Goal: Connect with others: Connect with other users

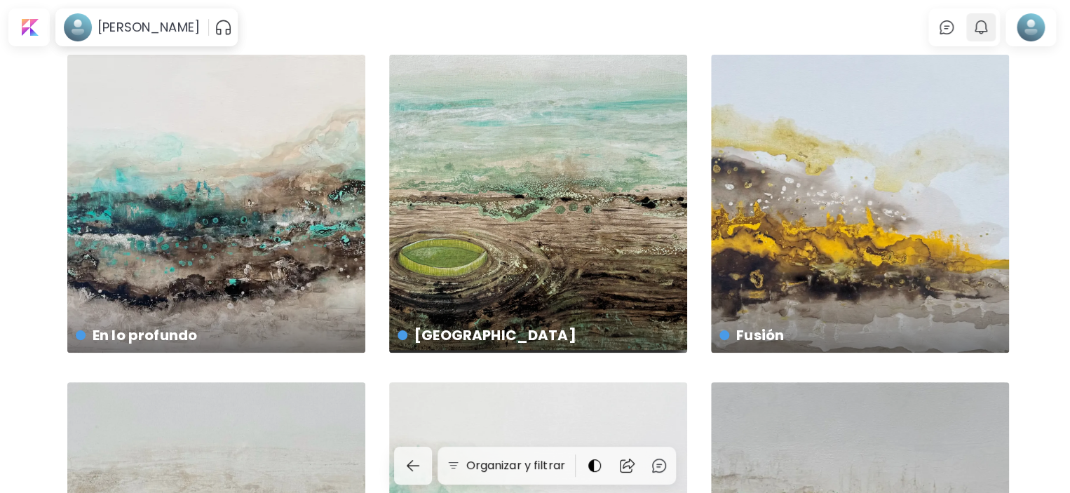
click at [989, 25] on img "button" at bounding box center [981, 27] width 17 height 17
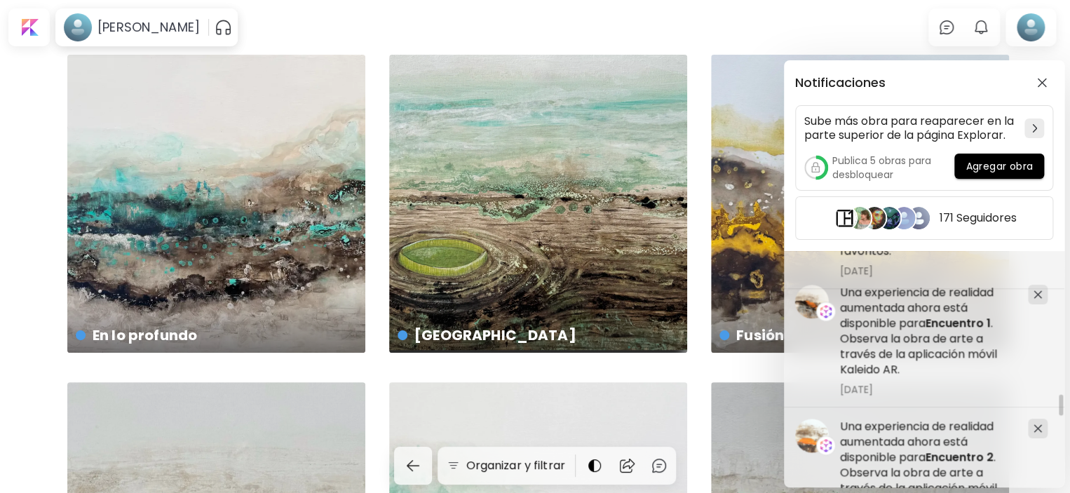
scroll to position [11990, 0]
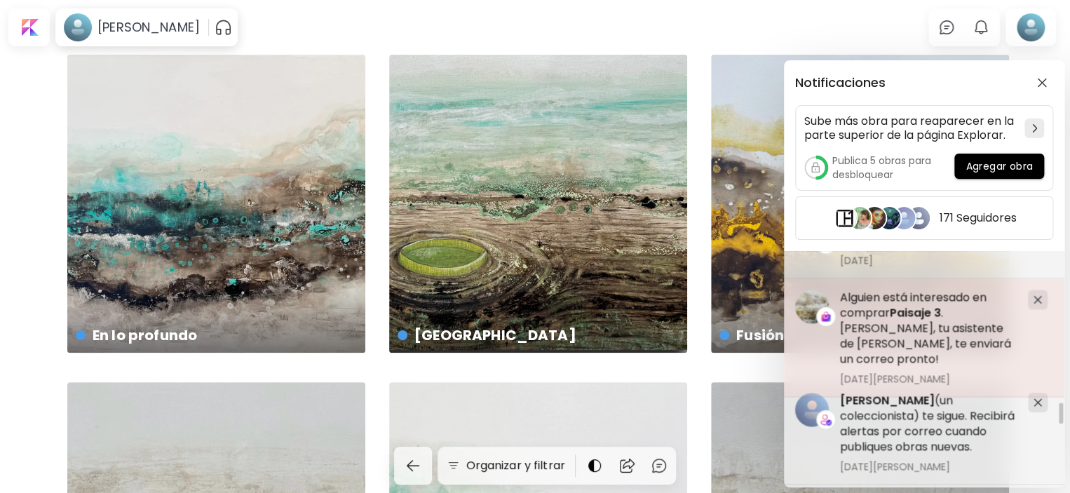
click at [895, 311] on span "Paisaje 3" at bounding box center [915, 312] width 51 height 16
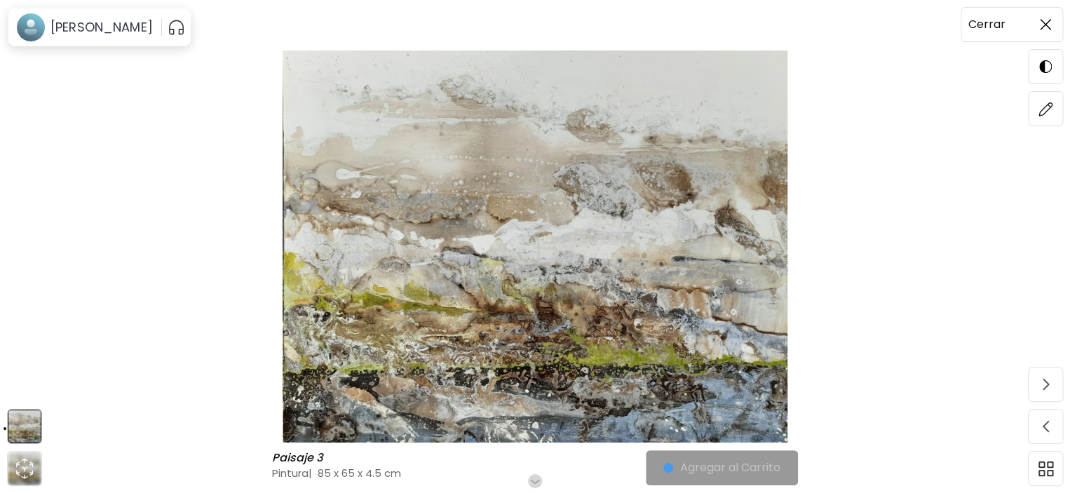
click at [1049, 20] on img at bounding box center [1045, 24] width 11 height 11
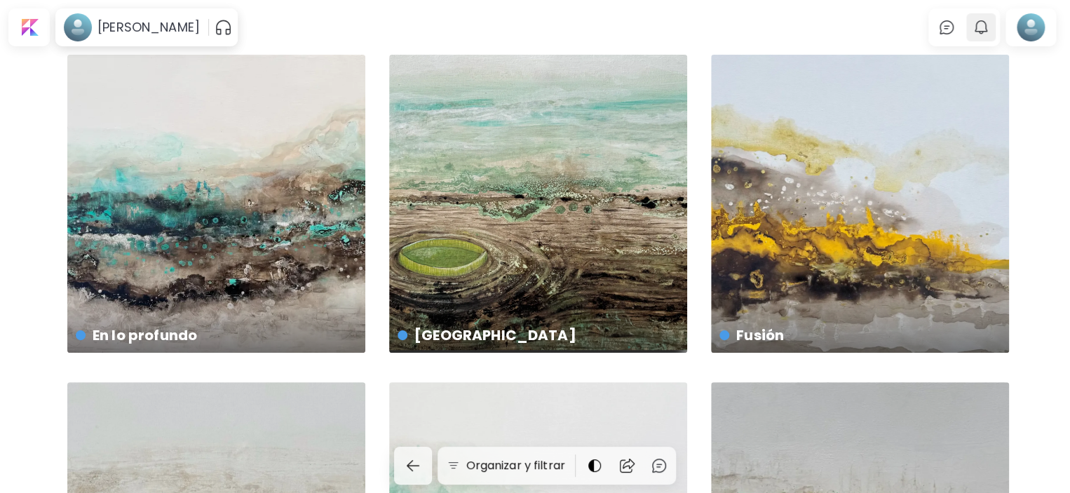
click at [984, 22] on img "button" at bounding box center [981, 27] width 17 height 17
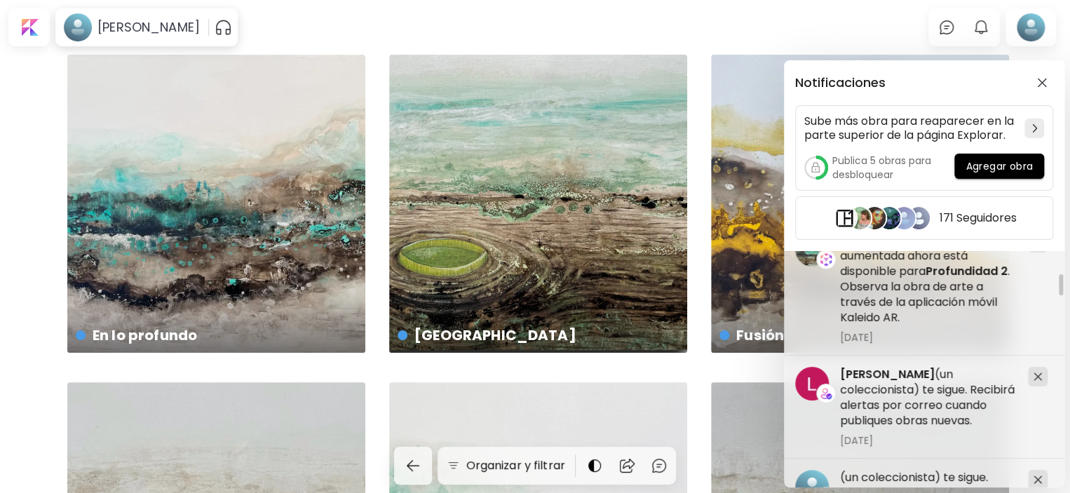
scroll to position [2524, 0]
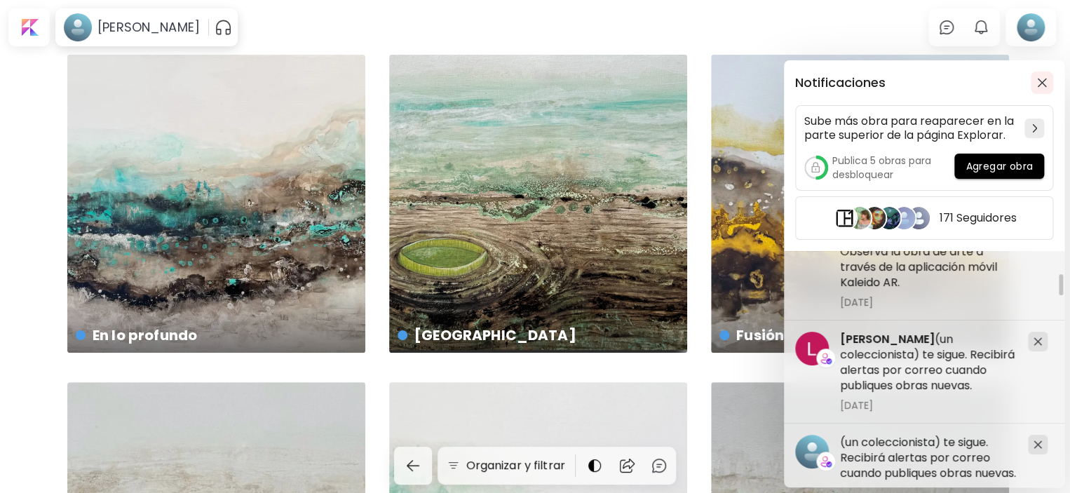
click at [1036, 86] on span "button" at bounding box center [1041, 83] width 15 height 10
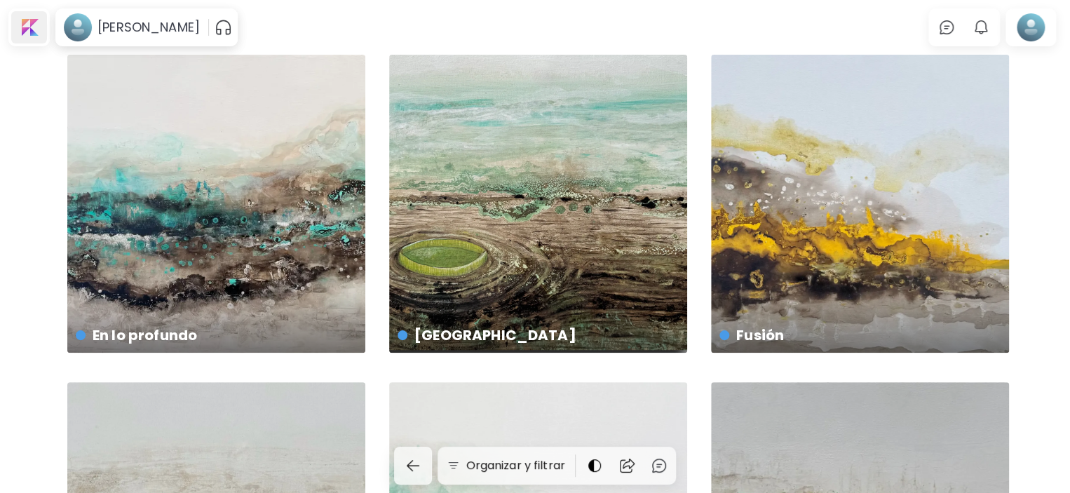
click at [25, 20] on div at bounding box center [29, 27] width 36 height 32
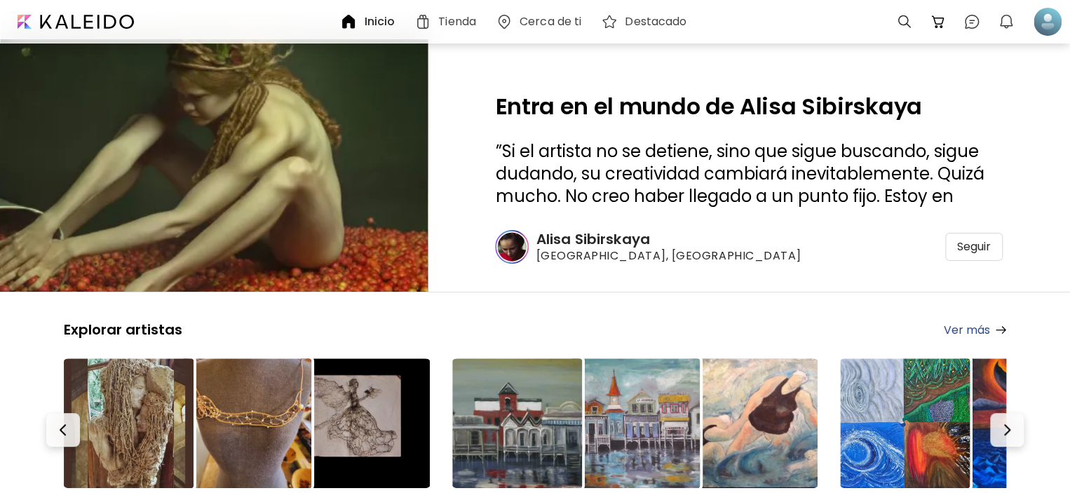
click at [449, 20] on h6 "Tienda" at bounding box center [457, 21] width 38 height 11
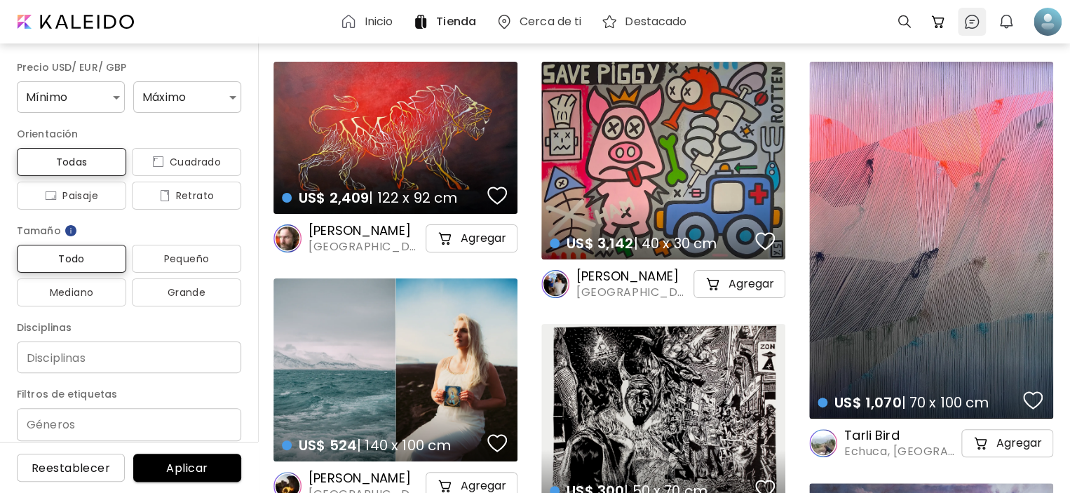
click at [975, 22] on img at bounding box center [971, 21] width 17 height 17
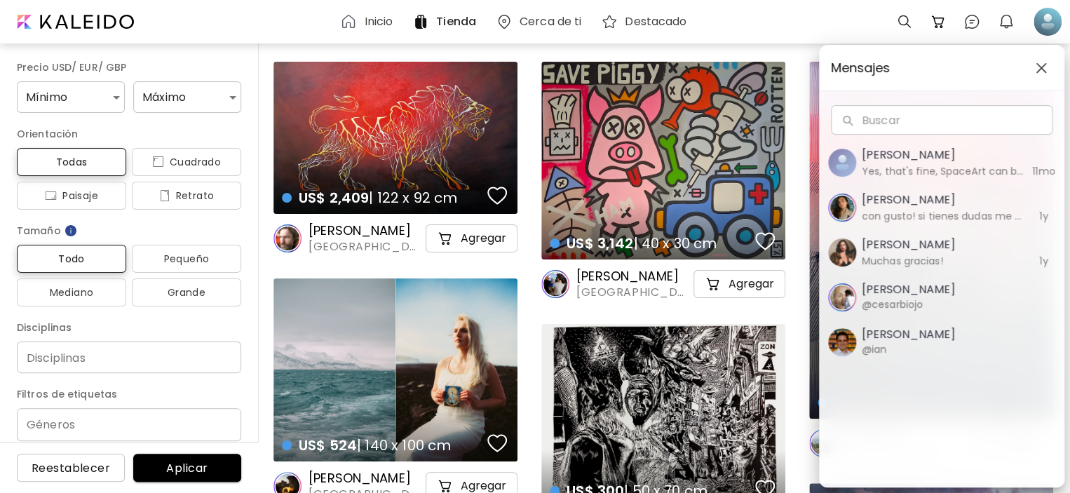
click at [907, 154] on h5 "[PERSON_NAME]" at bounding box center [943, 155] width 162 height 17
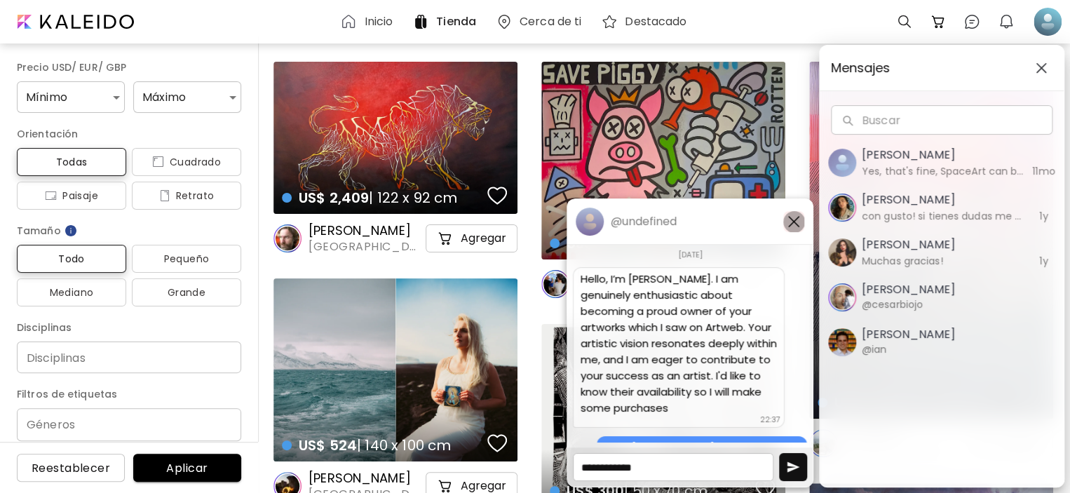
click at [794, 219] on img "button" at bounding box center [793, 221] width 17 height 17
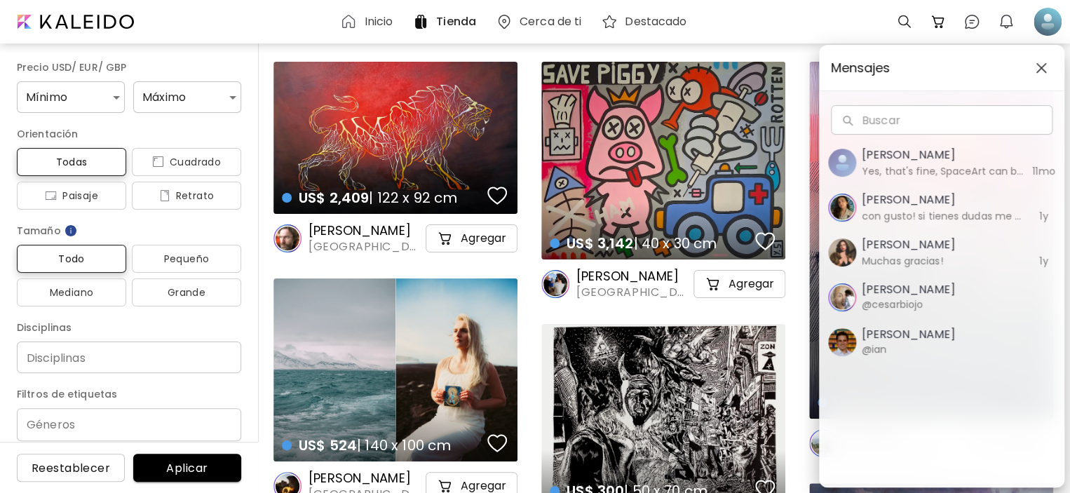
click at [912, 203] on h5 "[PERSON_NAME]" at bounding box center [943, 199] width 162 height 17
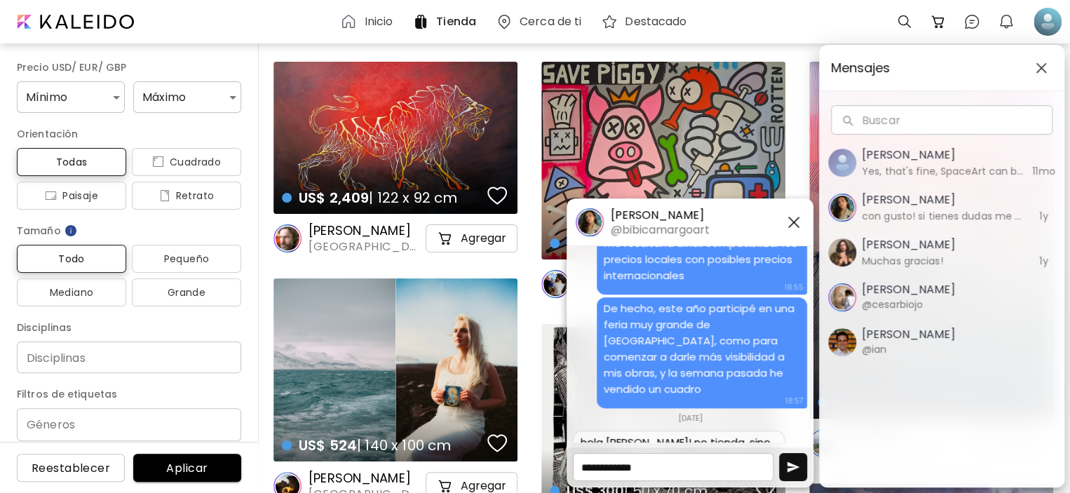
scroll to position [496, 0]
click at [970, 53] on div "Mensajes" at bounding box center [942, 69] width 244 height 46
click at [1041, 69] on img "button" at bounding box center [1041, 67] width 11 height 11
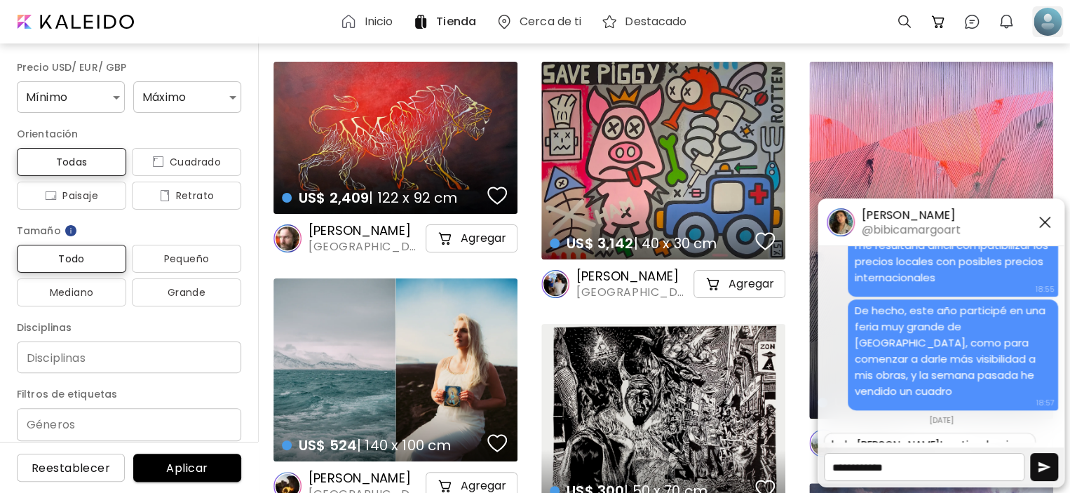
click at [1038, 17] on div at bounding box center [1047, 21] width 31 height 31
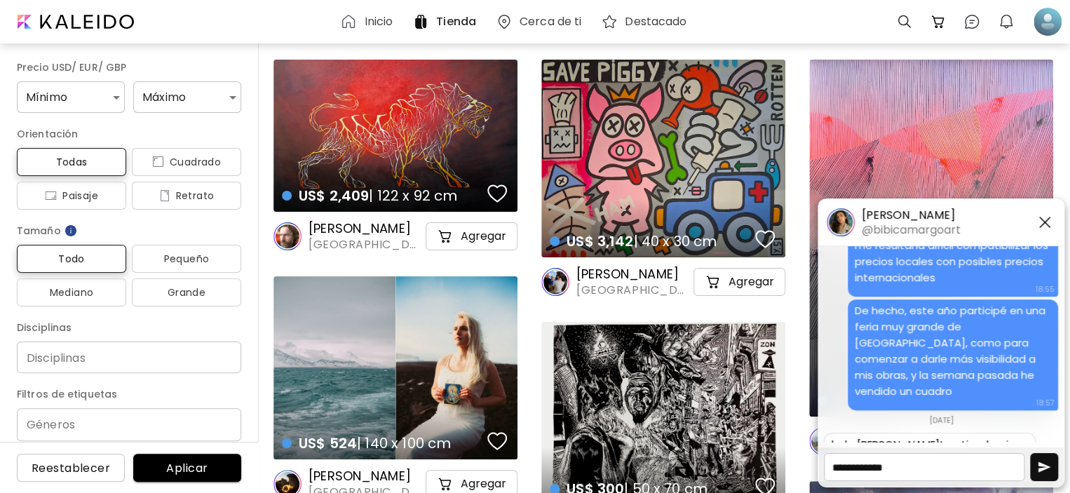
scroll to position [0, 0]
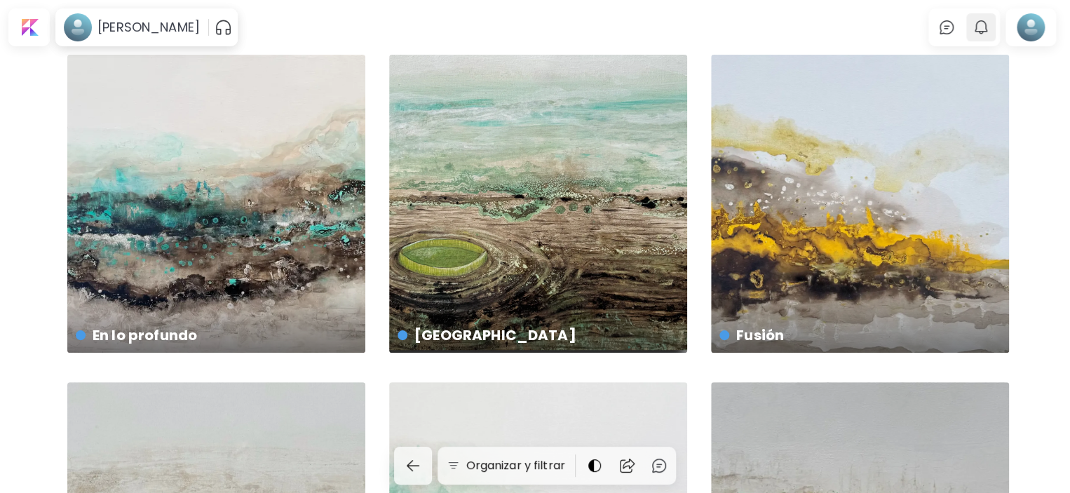
click at [987, 25] on img "button" at bounding box center [981, 27] width 17 height 17
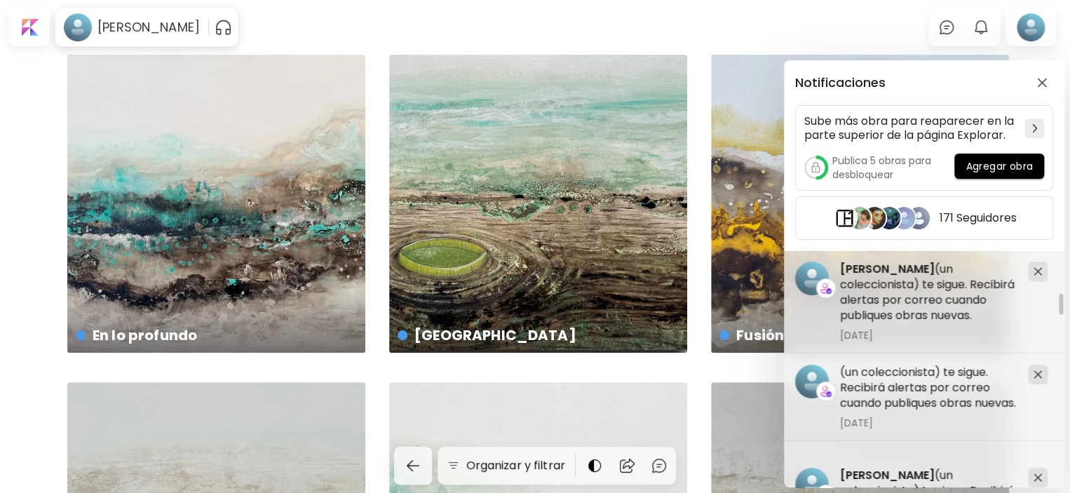
scroll to position [2524, 0]
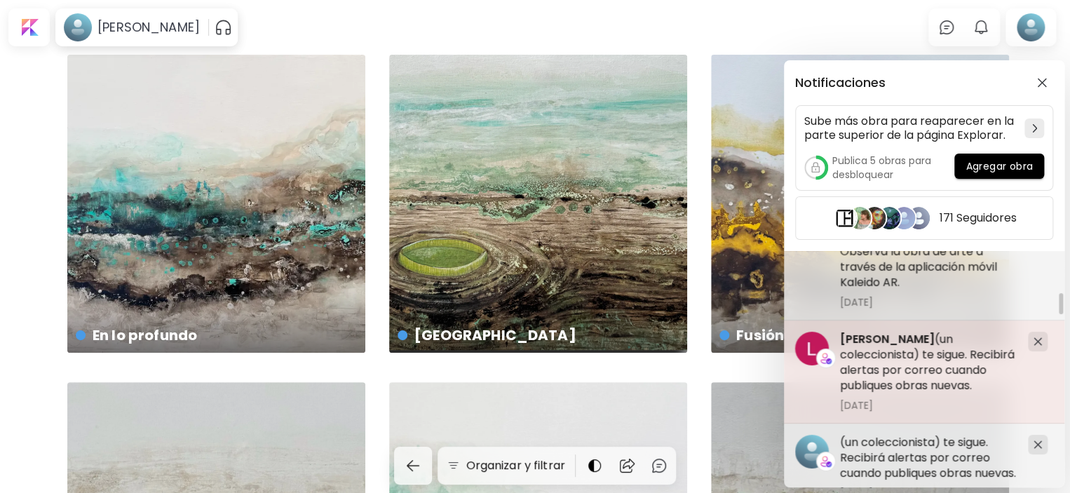
click at [886, 339] on span "[PERSON_NAME]" at bounding box center [887, 339] width 95 height 16
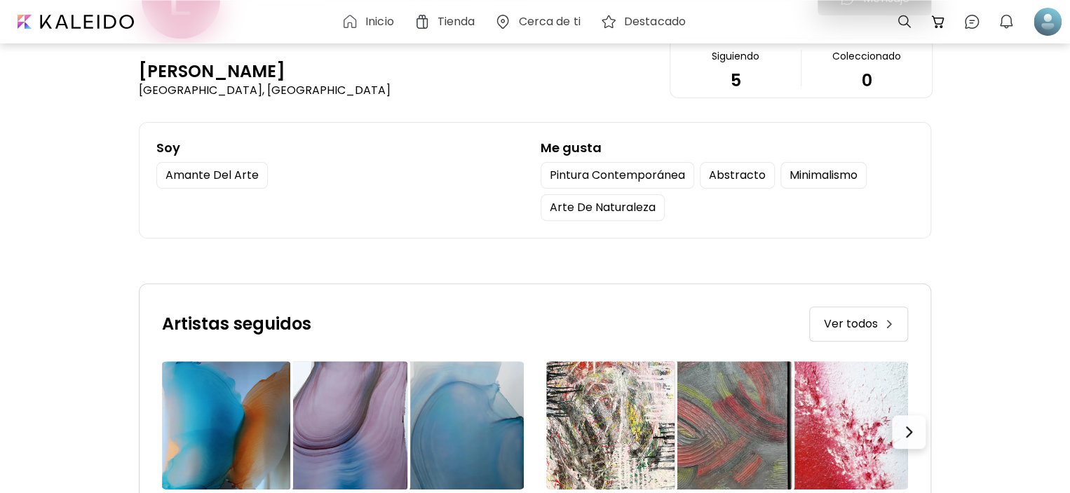
scroll to position [201, 0]
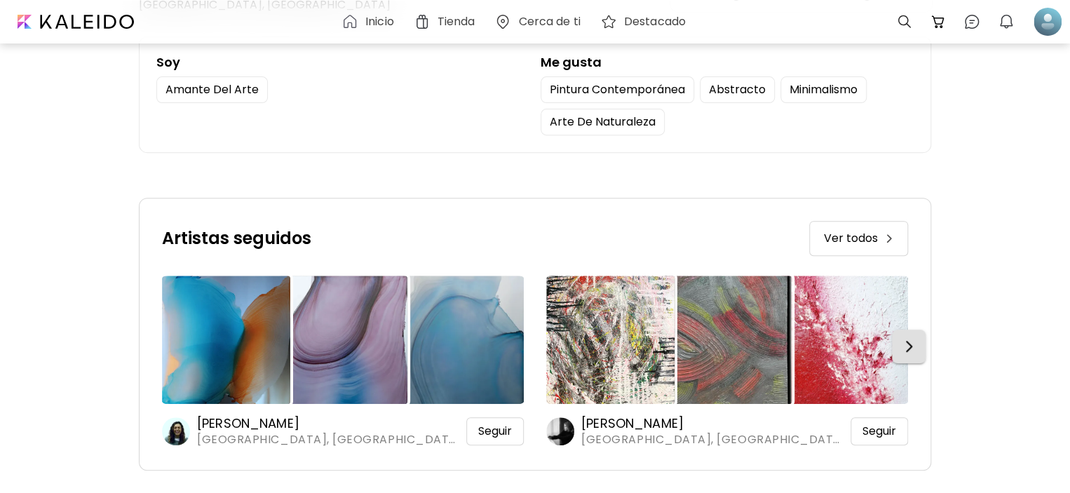
click at [924, 344] on button "button" at bounding box center [909, 347] width 34 height 34
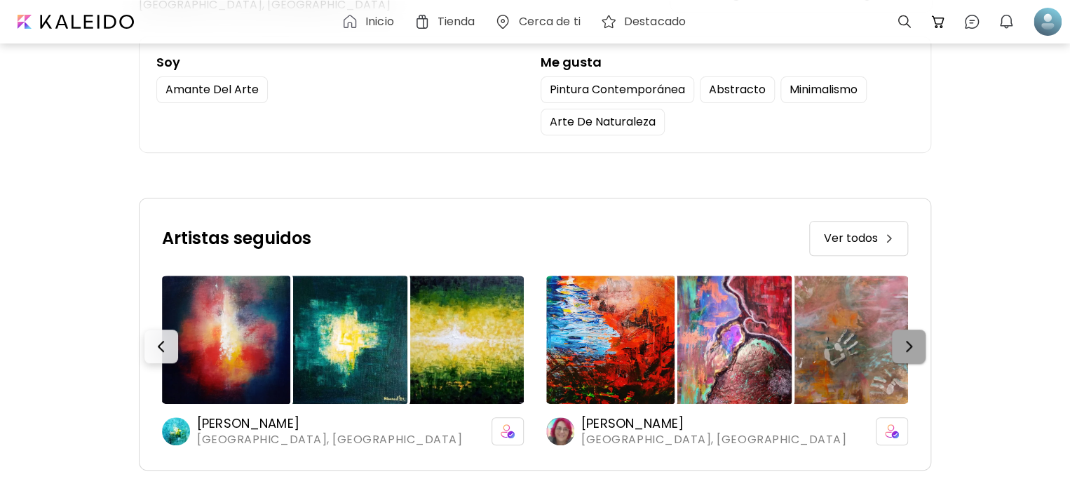
click at [924, 344] on button "button" at bounding box center [909, 347] width 34 height 34
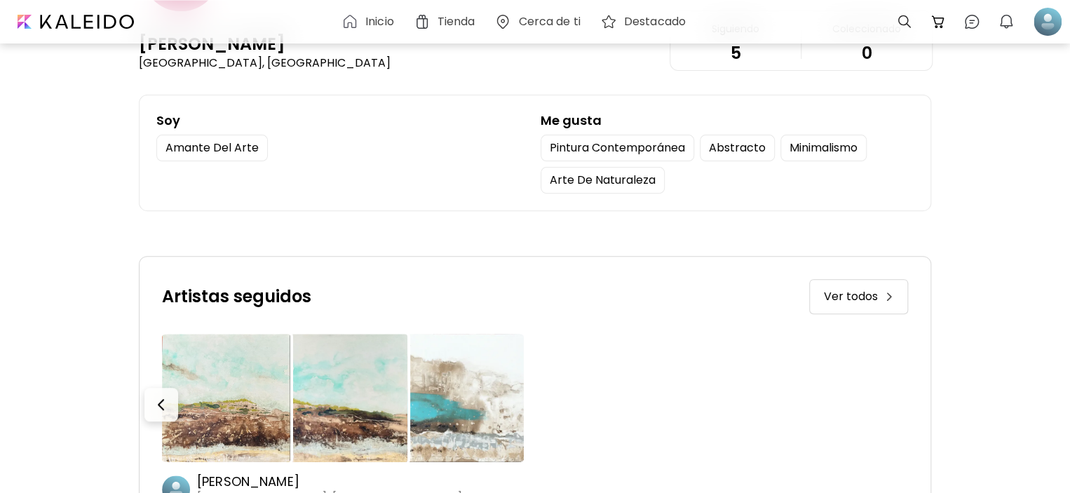
scroll to position [0, 0]
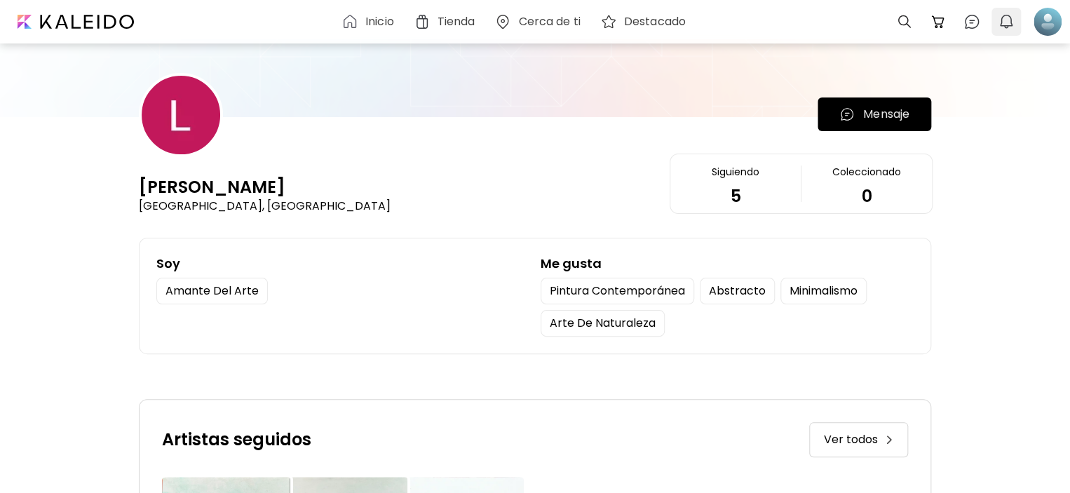
click at [1000, 16] on img "button" at bounding box center [1006, 21] width 17 height 17
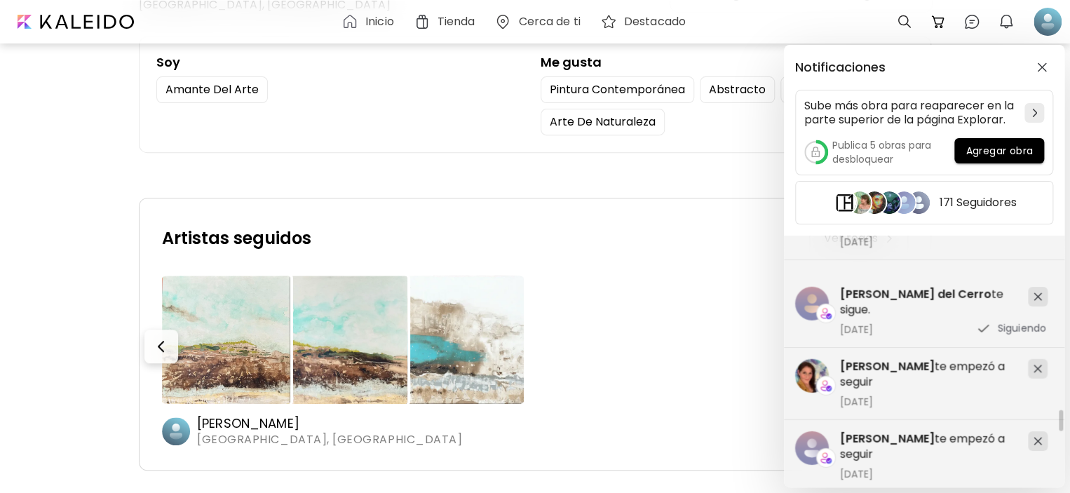
scroll to position [18116, 0]
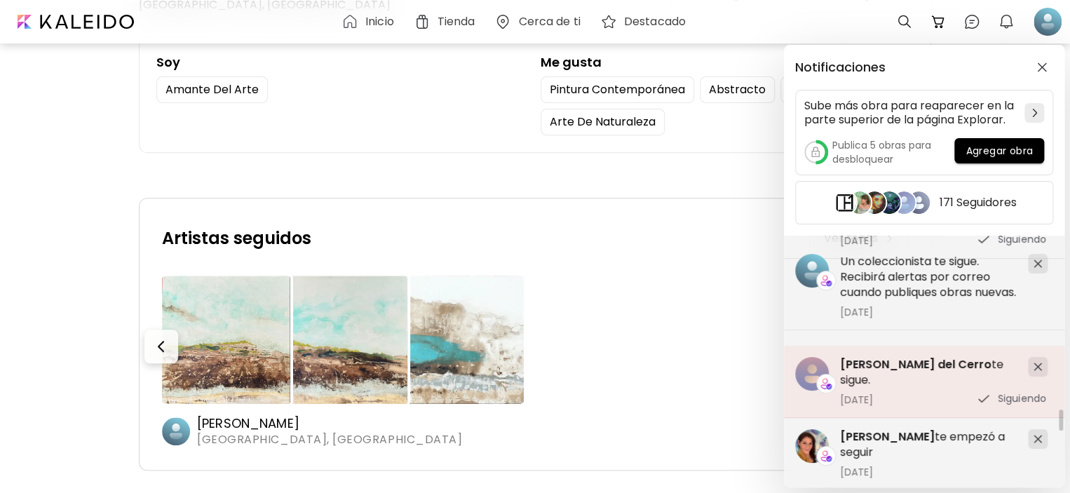
click at [902, 366] on span "Soledad Gonzàlez del Cerro" at bounding box center [915, 364] width 151 height 16
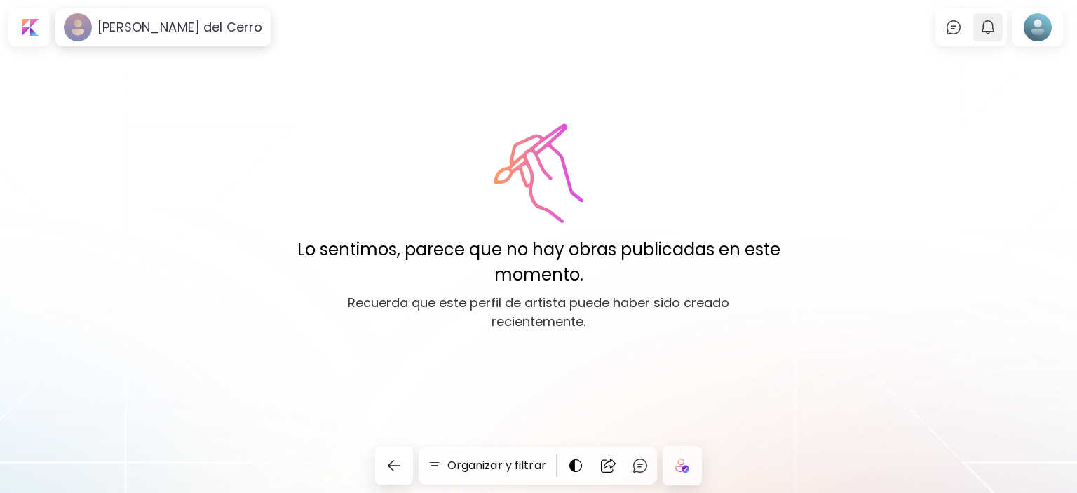
click at [992, 21] on img "button" at bounding box center [988, 27] width 17 height 17
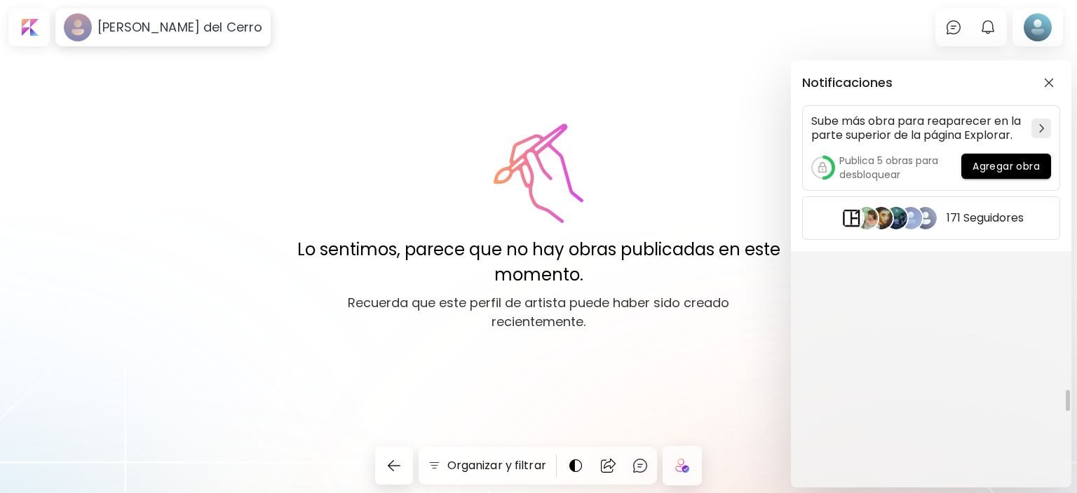
drag, startPoint x: 1066, startPoint y: 262, endPoint x: 1073, endPoint y: 442, distance: 181.1
click at [1076, 449] on div "Notificaciones Sube más obra para reaparecer en la parte superior de la página …" at bounding box center [538, 246] width 1077 height 493
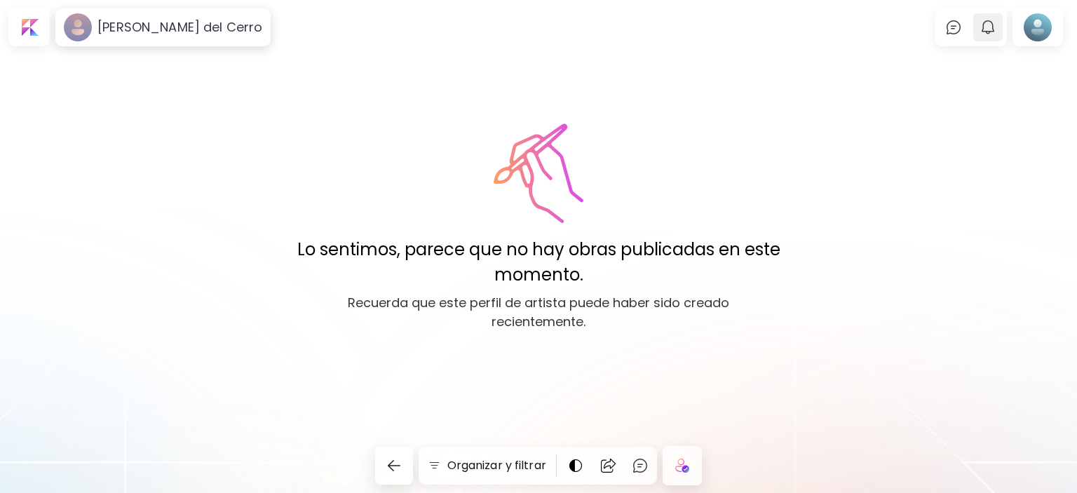
click at [977, 29] on button "0" at bounding box center [988, 27] width 24 height 24
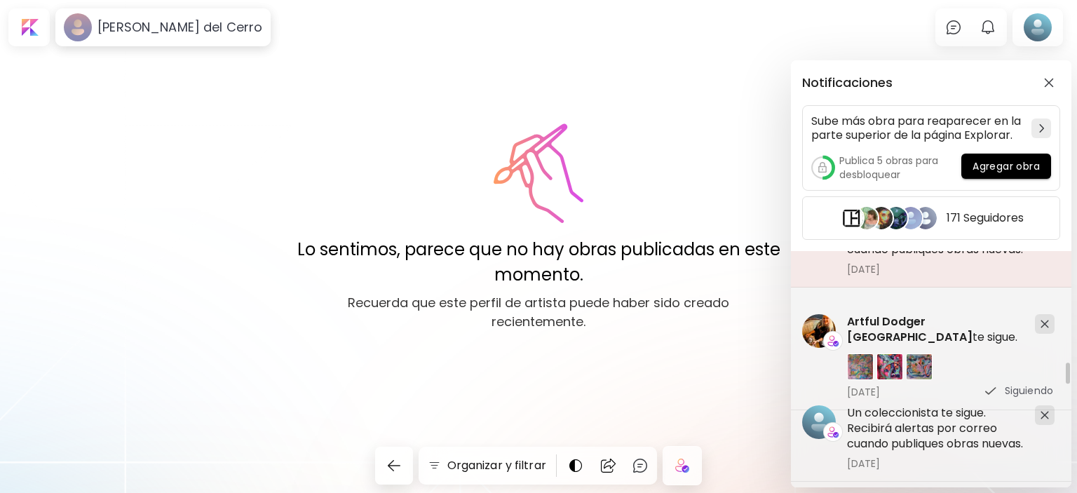
scroll to position [18020, 0]
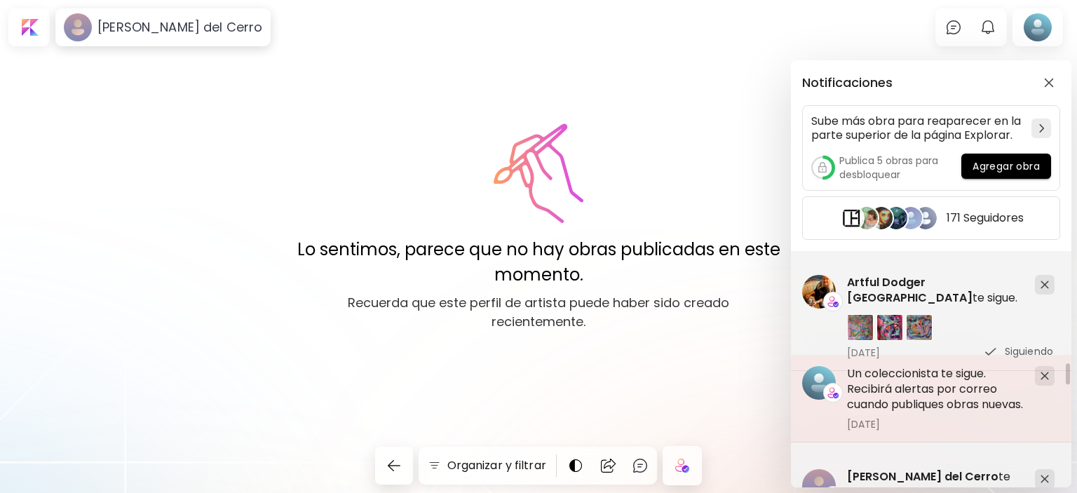
click at [919, 378] on h5 "Un coleccionista te sigue. Recibirá alertas por correo cuando publiques obras n…" at bounding box center [935, 389] width 177 height 46
click at [897, 379] on h5 "Un coleccionista te sigue. Recibirá alertas por correo cuando publiques obras n…" at bounding box center [935, 389] width 177 height 46
click at [920, 381] on h5 "Un coleccionista te sigue. Recibirá alertas por correo cuando publiques obras n…" at bounding box center [935, 389] width 177 height 46
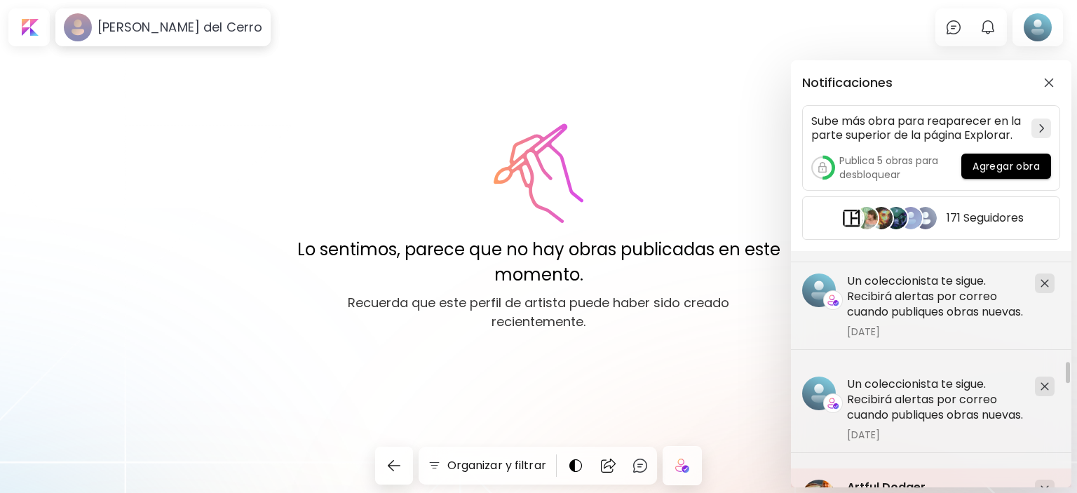
scroll to position [17809, 0]
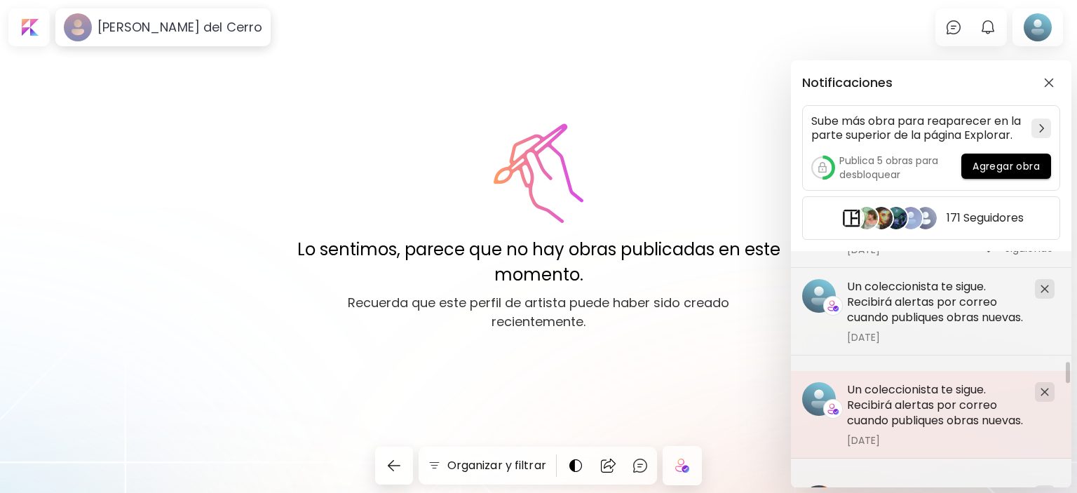
click at [937, 386] on h5 "Un coleccionista te sigue. Recibirá alertas por correo cuando publiques obras n…" at bounding box center [935, 405] width 177 height 46
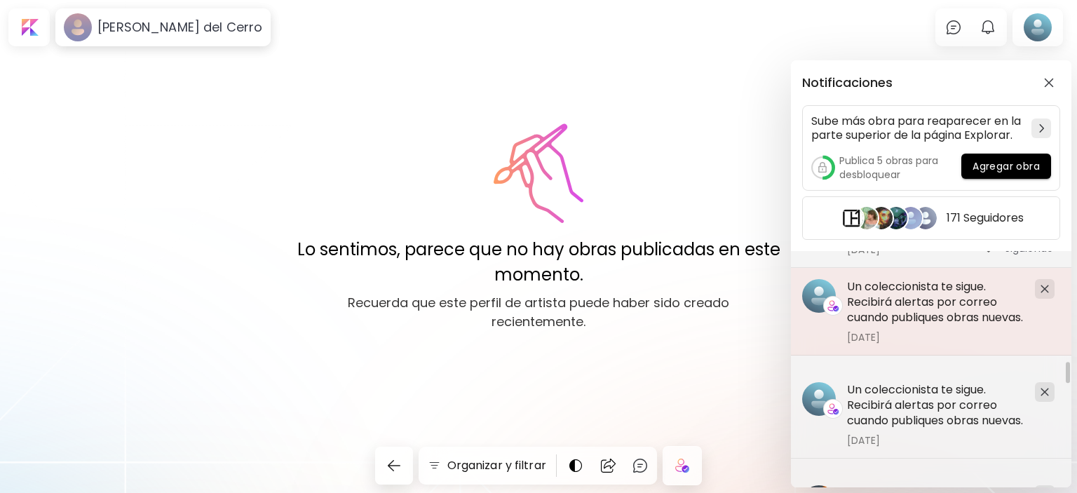
click at [914, 312] on h5 "Un coleccionista te sigue. Recibirá alertas por correo cuando publiques obras n…" at bounding box center [935, 302] width 177 height 46
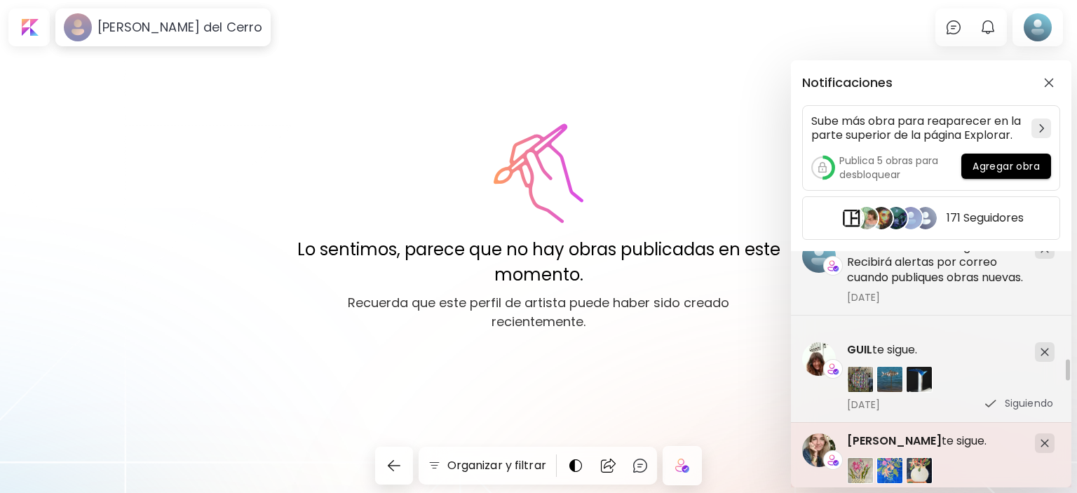
scroll to position [17319, 0]
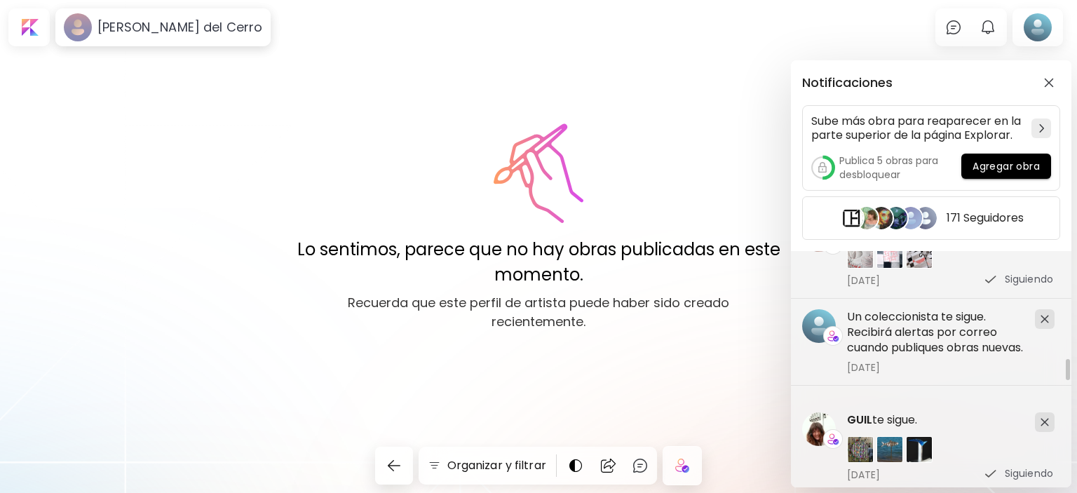
click at [912, 311] on h5 "Un coleccionista te sigue. Recibirá alertas por correo cuando publiques obras n…" at bounding box center [935, 332] width 177 height 46
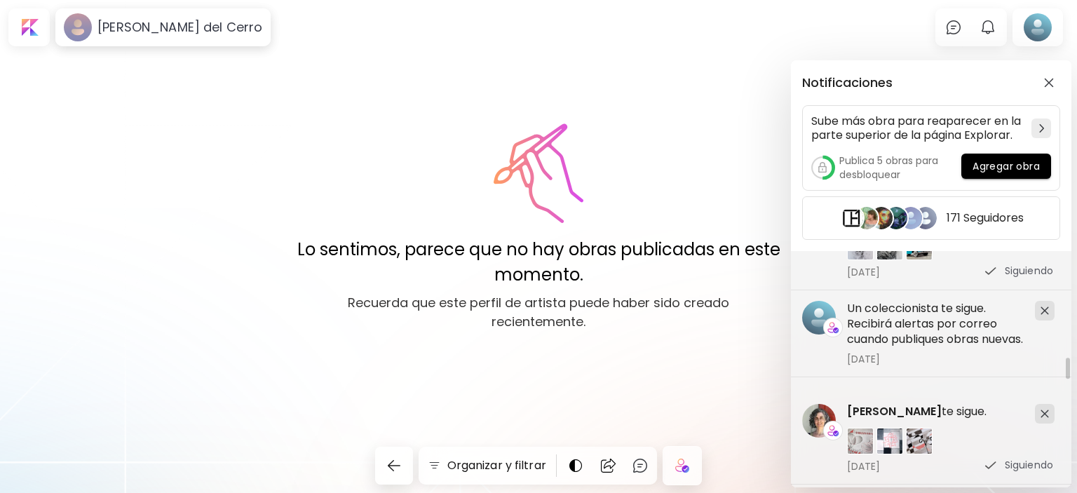
scroll to position [17108, 0]
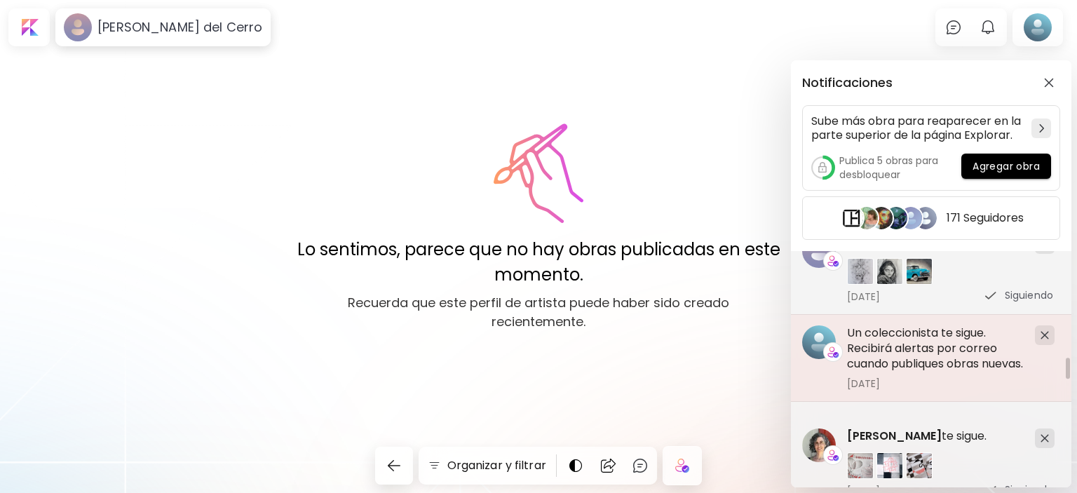
click at [915, 338] on h5 "Un coleccionista te sigue. Recibirá alertas por correo cuando publiques obras n…" at bounding box center [935, 348] width 177 height 46
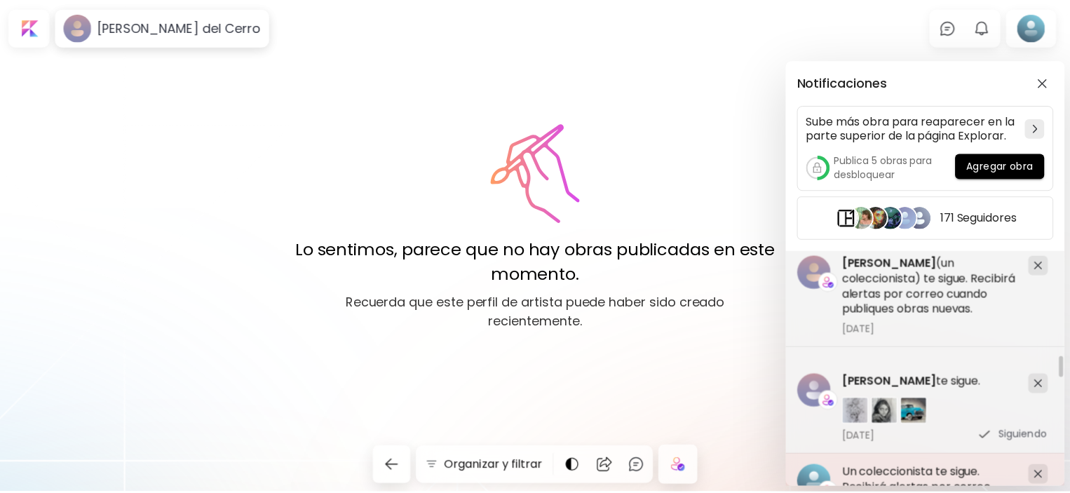
scroll to position [16898, 0]
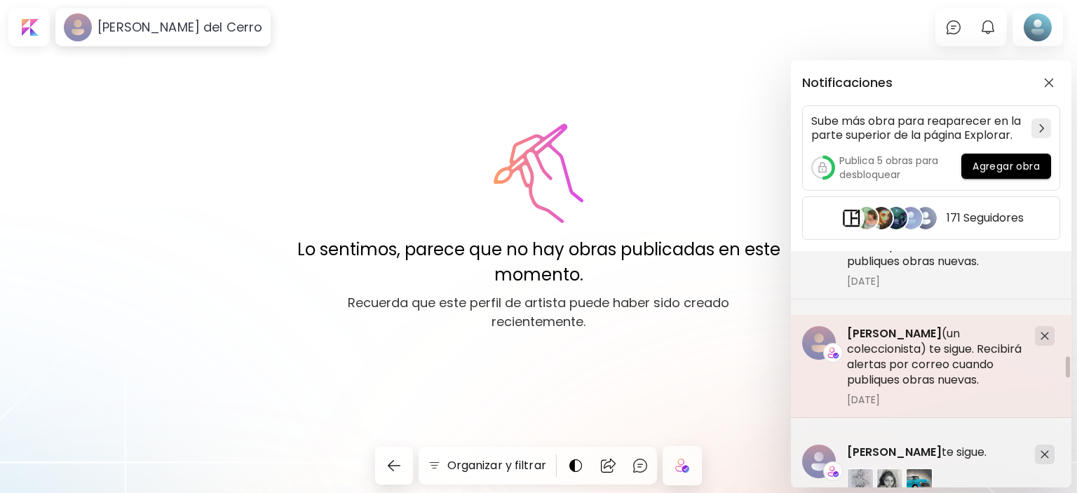
click at [907, 344] on h5 "Martina Ramírez (un coleccionista) te sigue. Recibirá alertas por correo cuando…" at bounding box center [935, 357] width 177 height 62
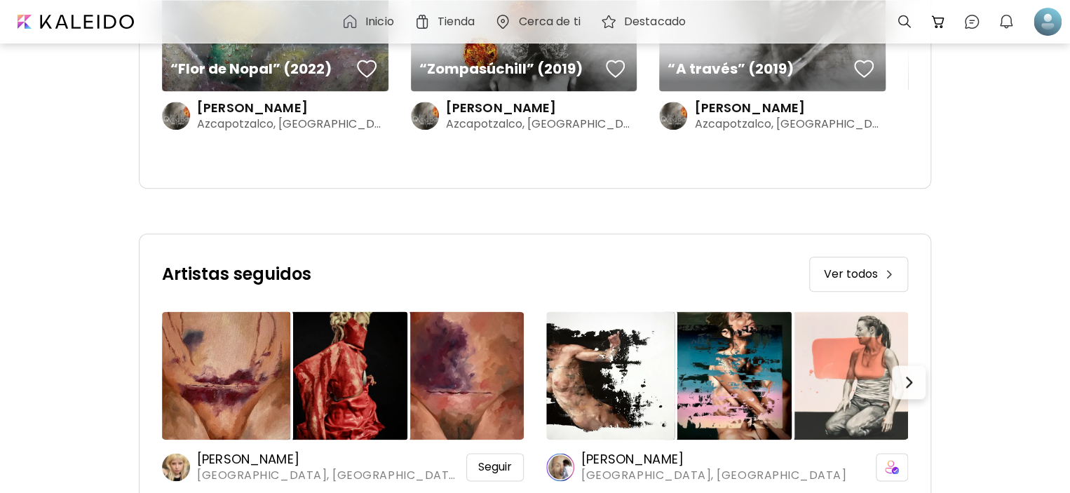
scroll to position [742, 0]
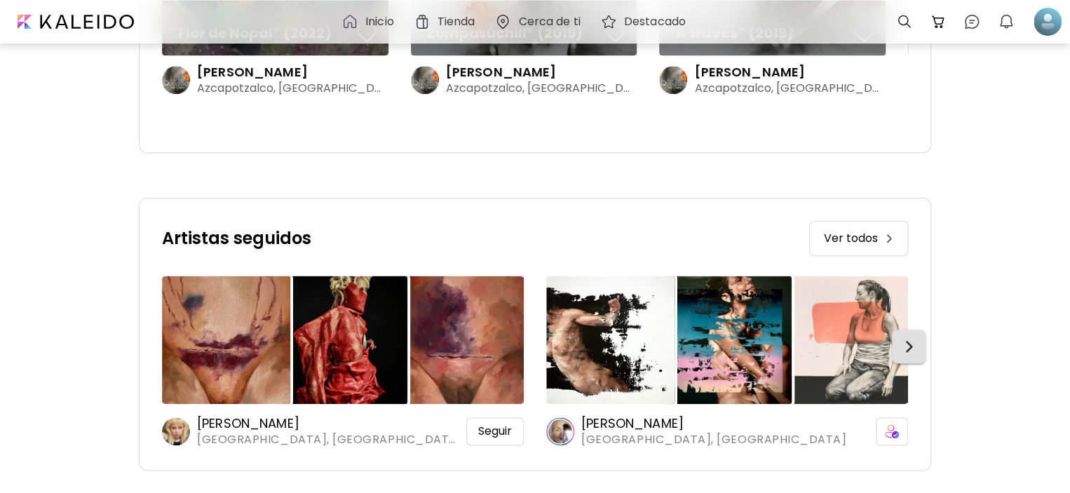
click at [917, 348] on img "button" at bounding box center [908, 346] width 17 height 17
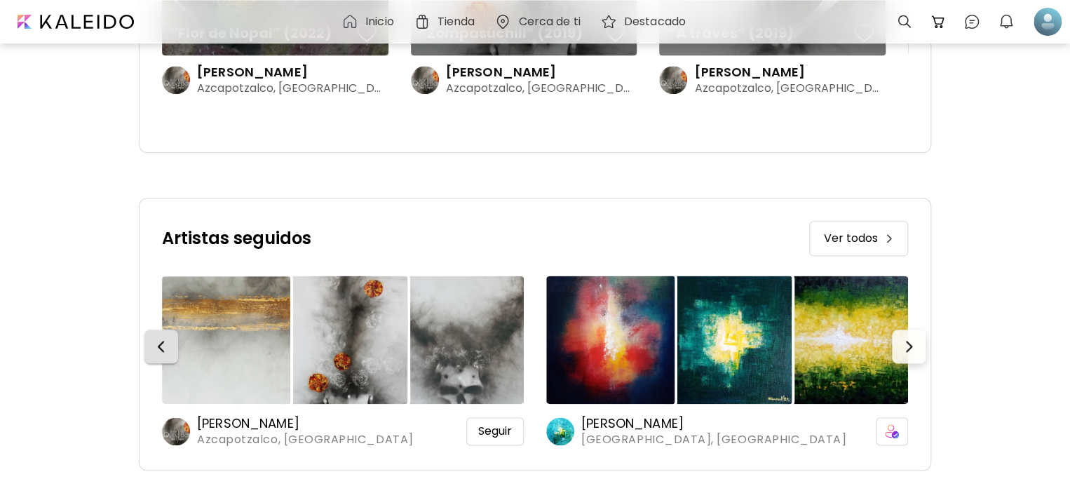
click at [160, 344] on img "button" at bounding box center [161, 346] width 17 height 17
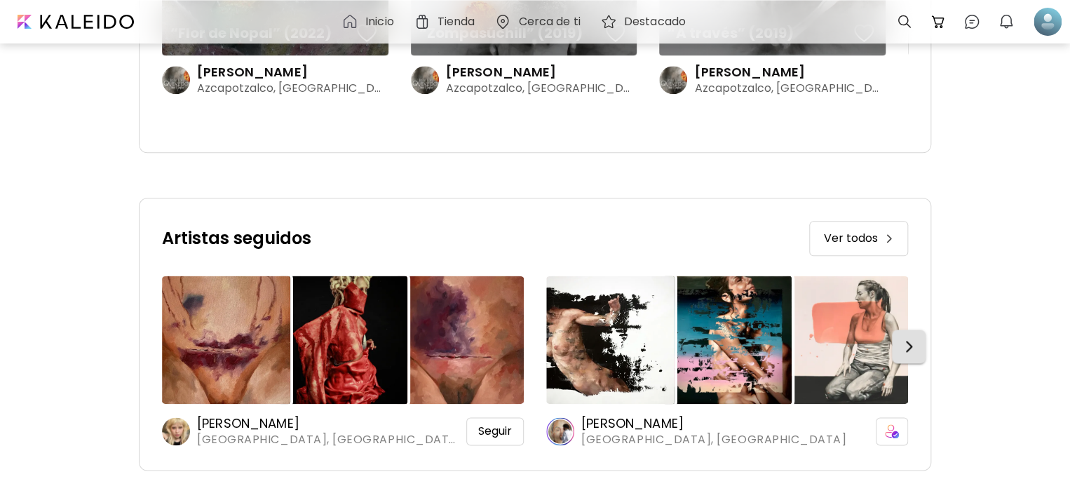
click at [917, 347] on img "button" at bounding box center [908, 346] width 17 height 17
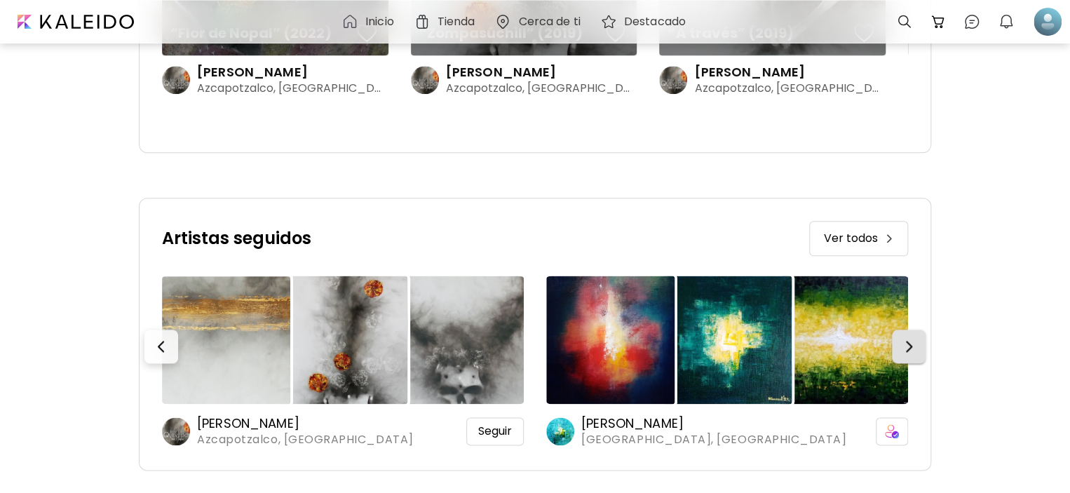
click at [917, 347] on img "button" at bounding box center [908, 346] width 17 height 17
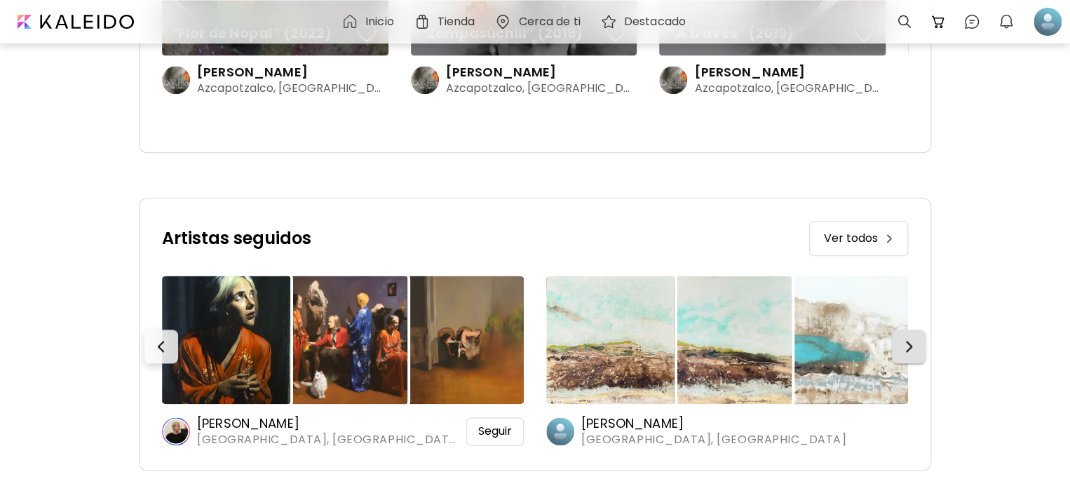
click at [917, 341] on img "button" at bounding box center [908, 346] width 17 height 17
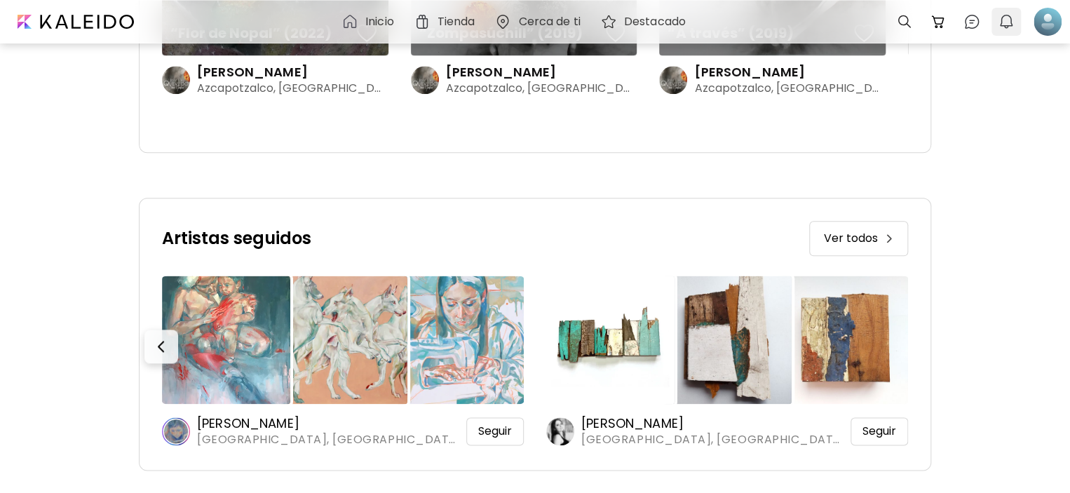
click at [1008, 21] on img "button" at bounding box center [1006, 21] width 17 height 17
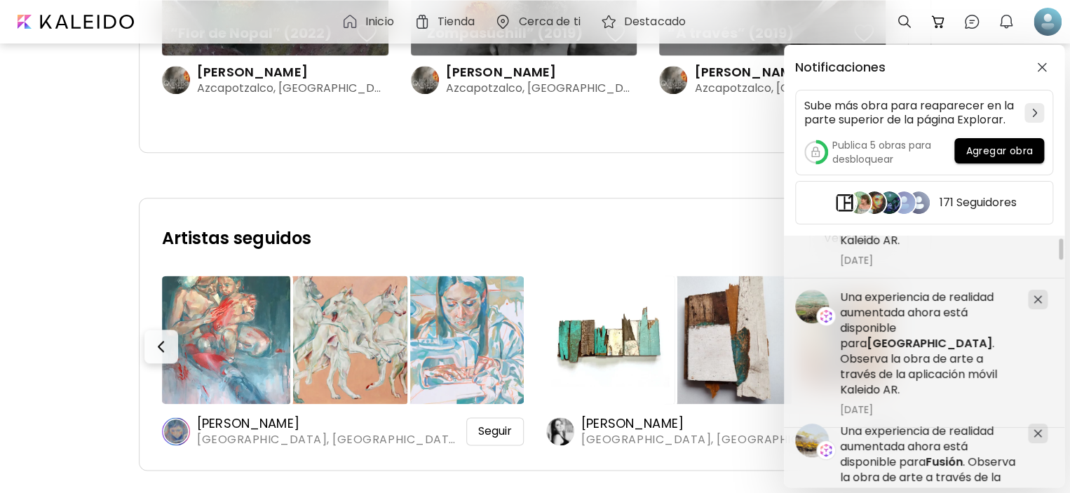
scroll to position [421, 0]
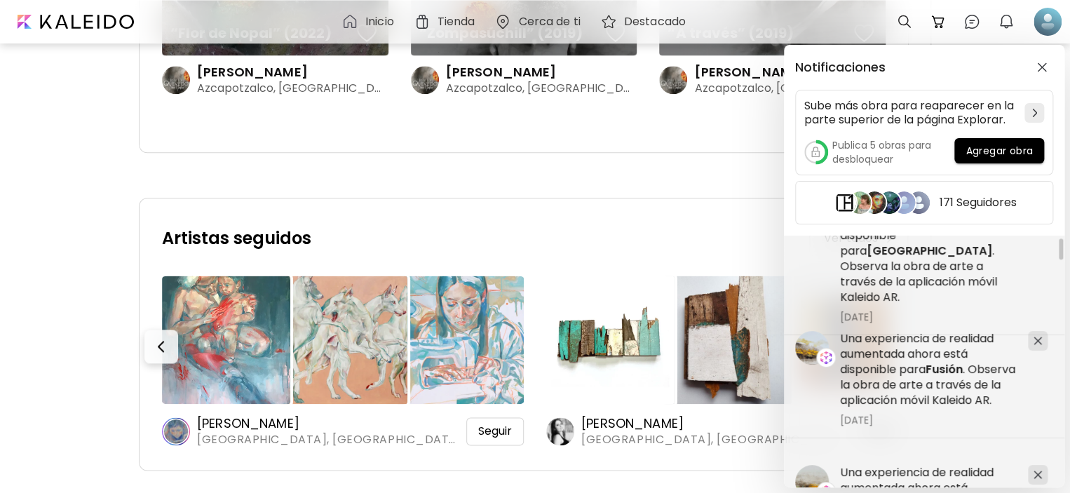
click at [594, 182] on div "Notificaciones Sube más obra para reaparecer en la parte superior de la página …" at bounding box center [535, 246] width 1070 height 493
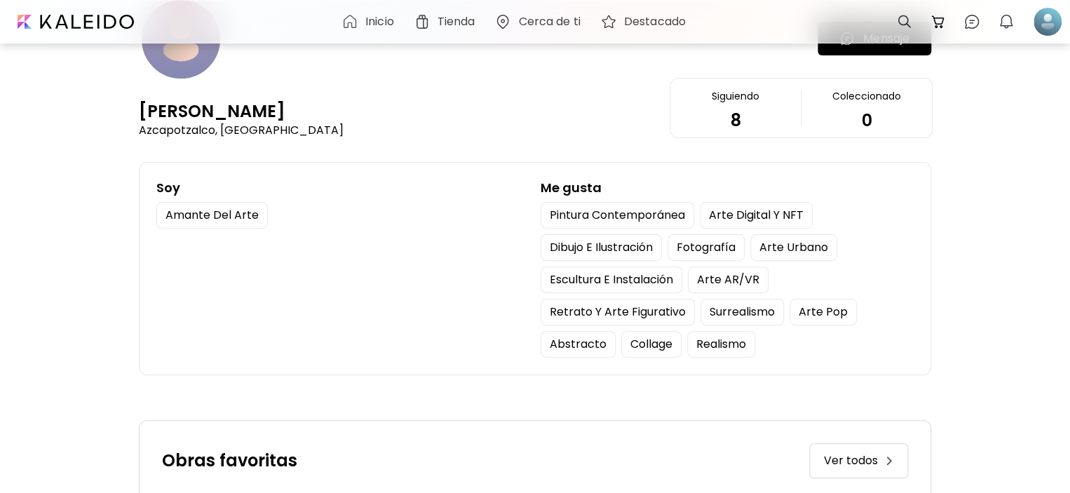
scroll to position [41, 0]
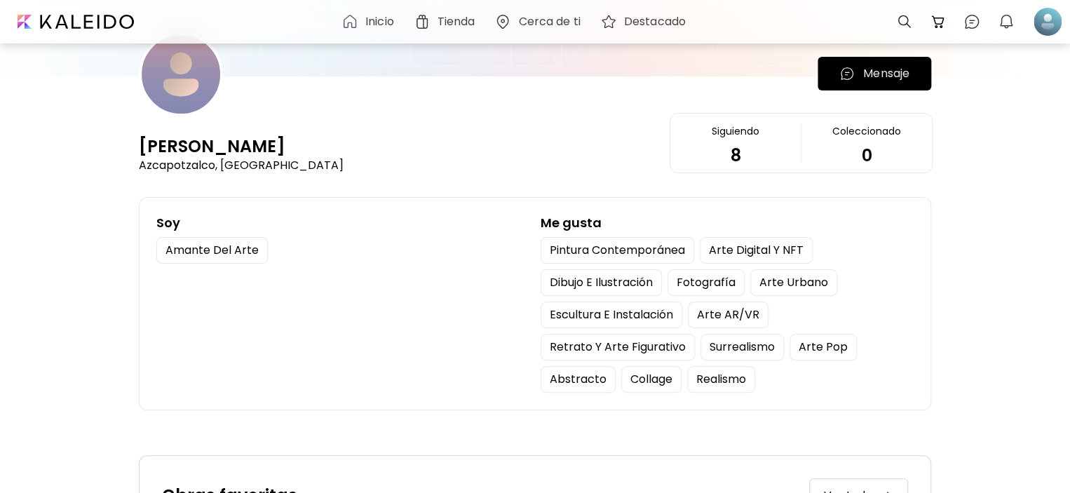
click at [202, 144] on div "[PERSON_NAME]" at bounding box center [212, 146] width 147 height 22
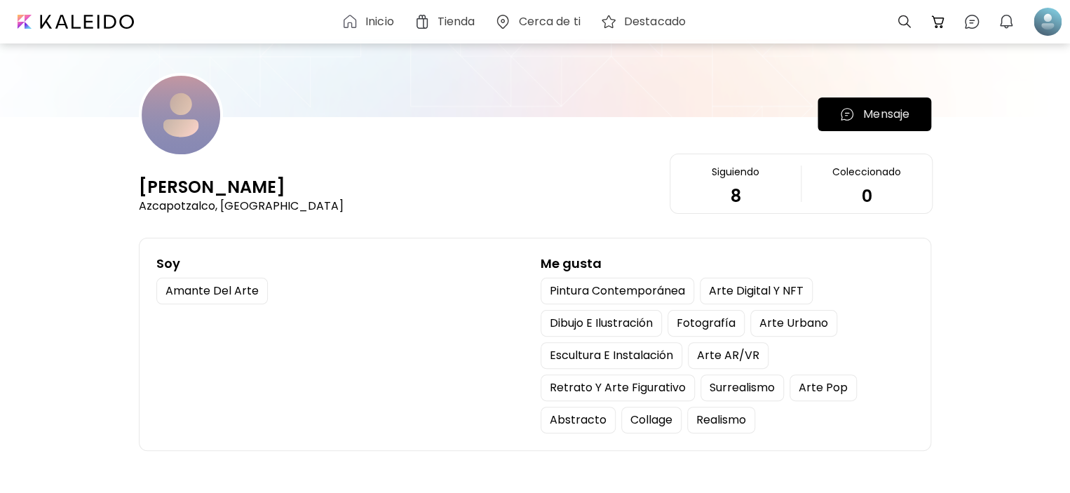
click at [890, 111] on p "Mensaje" at bounding box center [886, 114] width 46 height 17
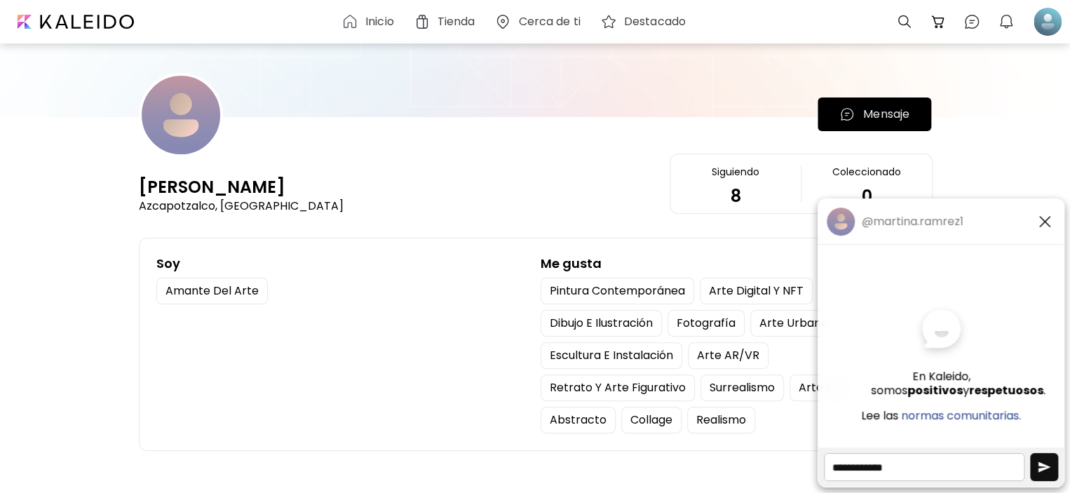
click at [908, 223] on h5 "@martina.ramrez1" at bounding box center [913, 222] width 102 height 14
click at [543, 137] on div "Martina Ramírez Azcapotzalco, México Mensaje Siguiendo 8 Coleccionado 0" at bounding box center [535, 143] width 792 height 141
click at [1046, 224] on img "button" at bounding box center [1044, 221] width 17 height 17
